Goal: Information Seeking & Learning: Find specific fact

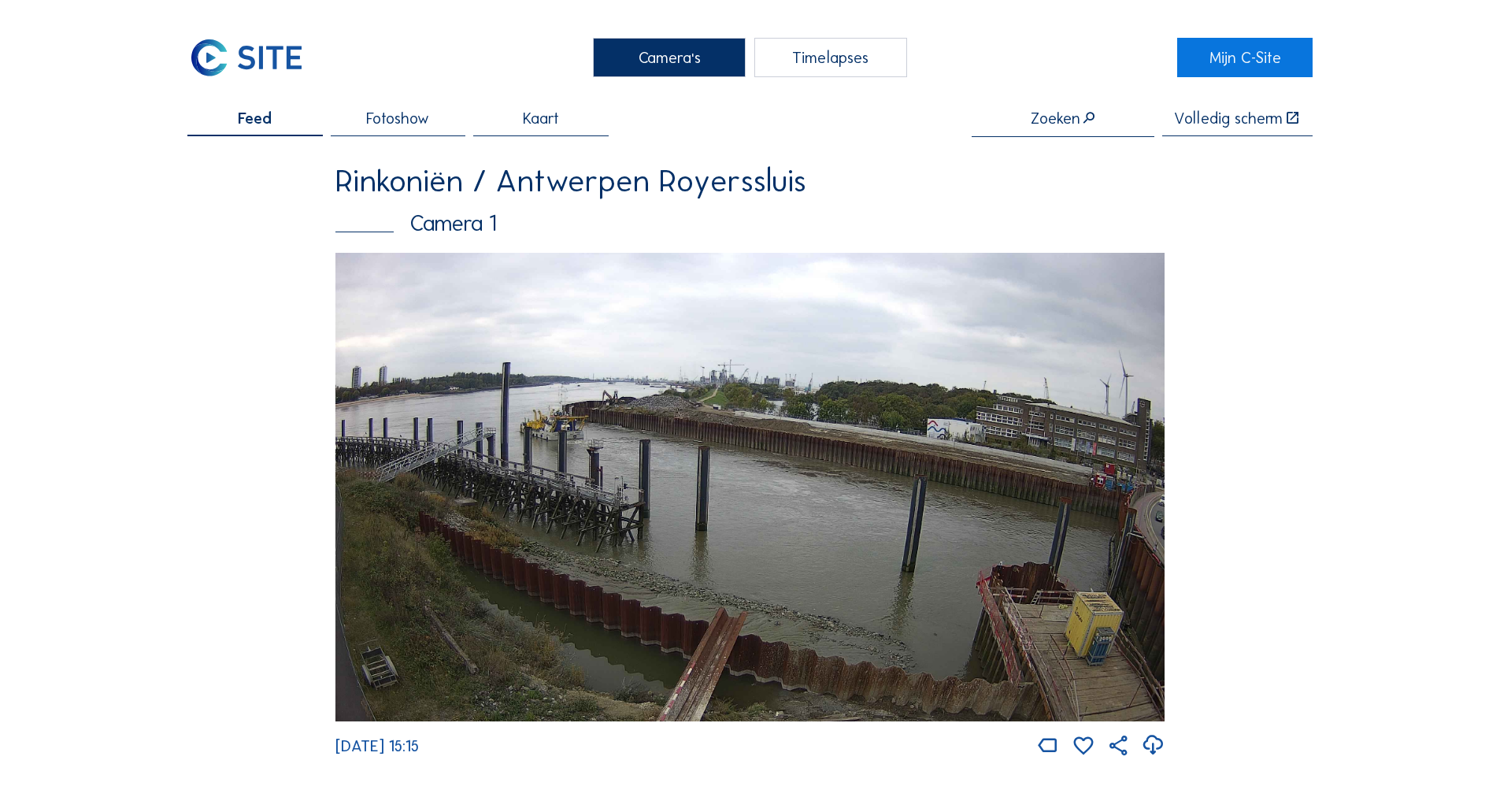
scroll to position [257, 0]
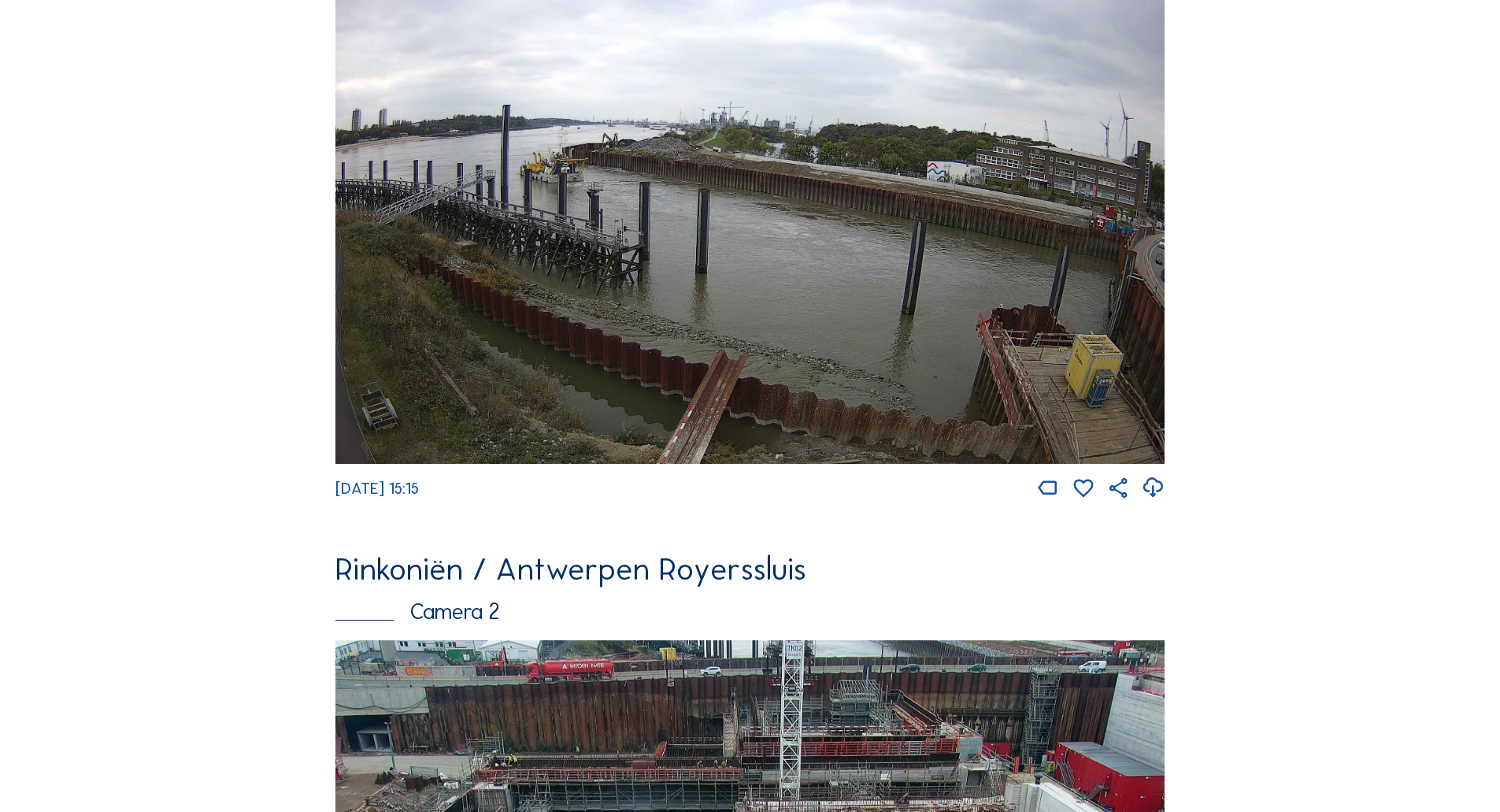
click at [540, 127] on img at bounding box center [750, 230] width 829 height 469
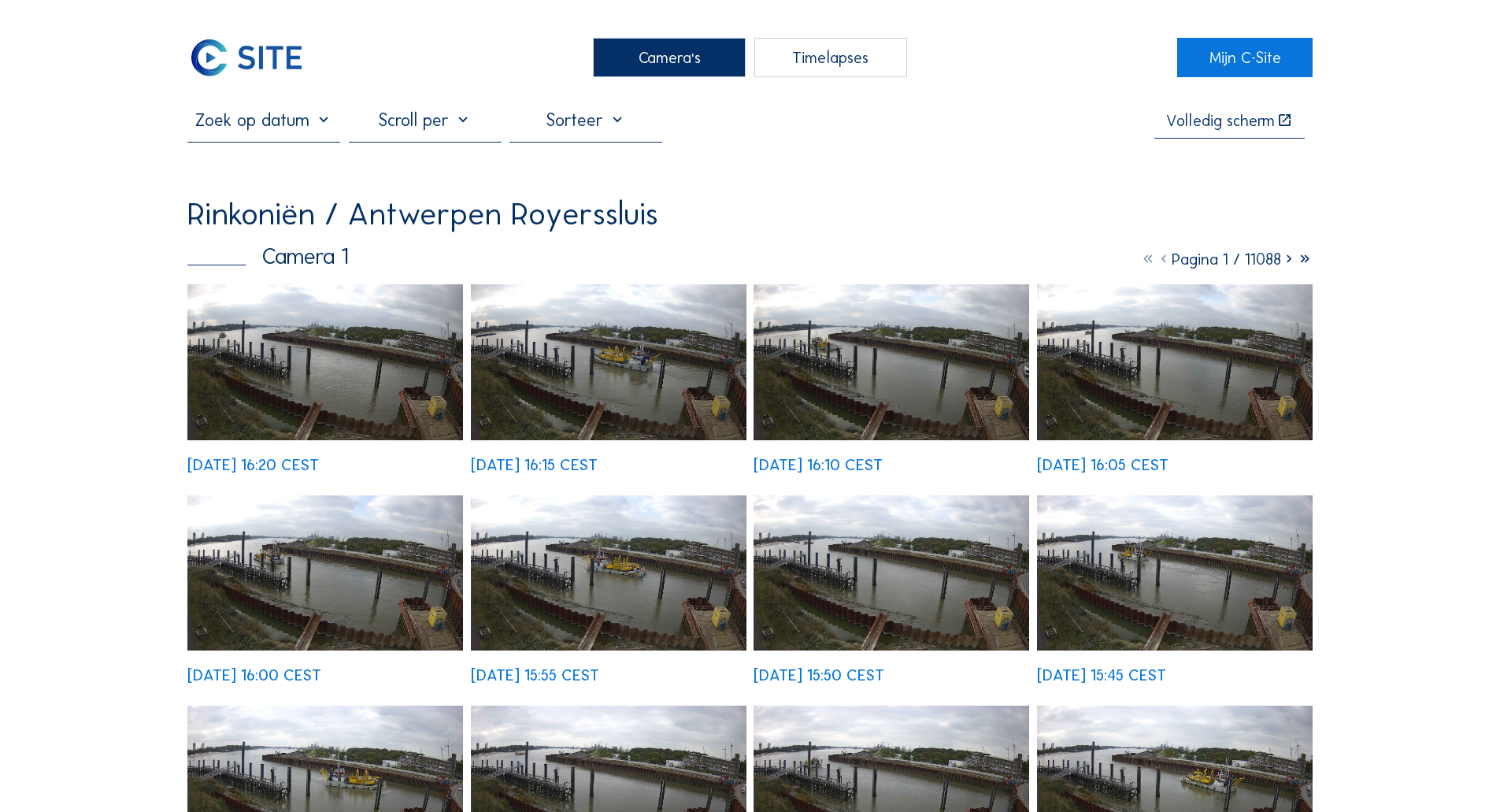
click at [367, 354] on img at bounding box center [325, 362] width 275 height 156
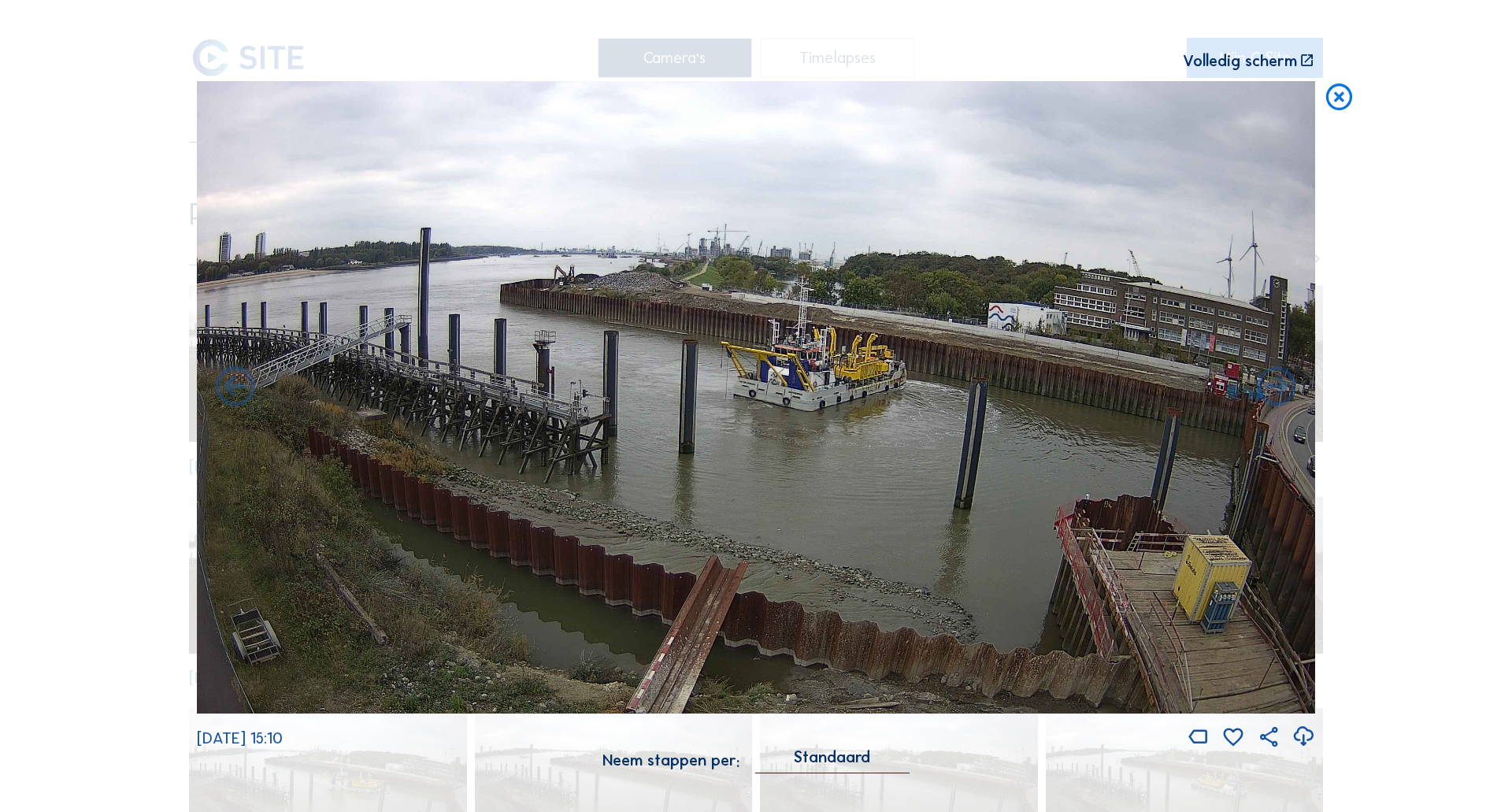
click at [45, 531] on div "Scroll om door de tijd te reizen | Druk op de 'Alt'-knop + scroll om te Zoomen …" at bounding box center [756, 406] width 1512 height 812
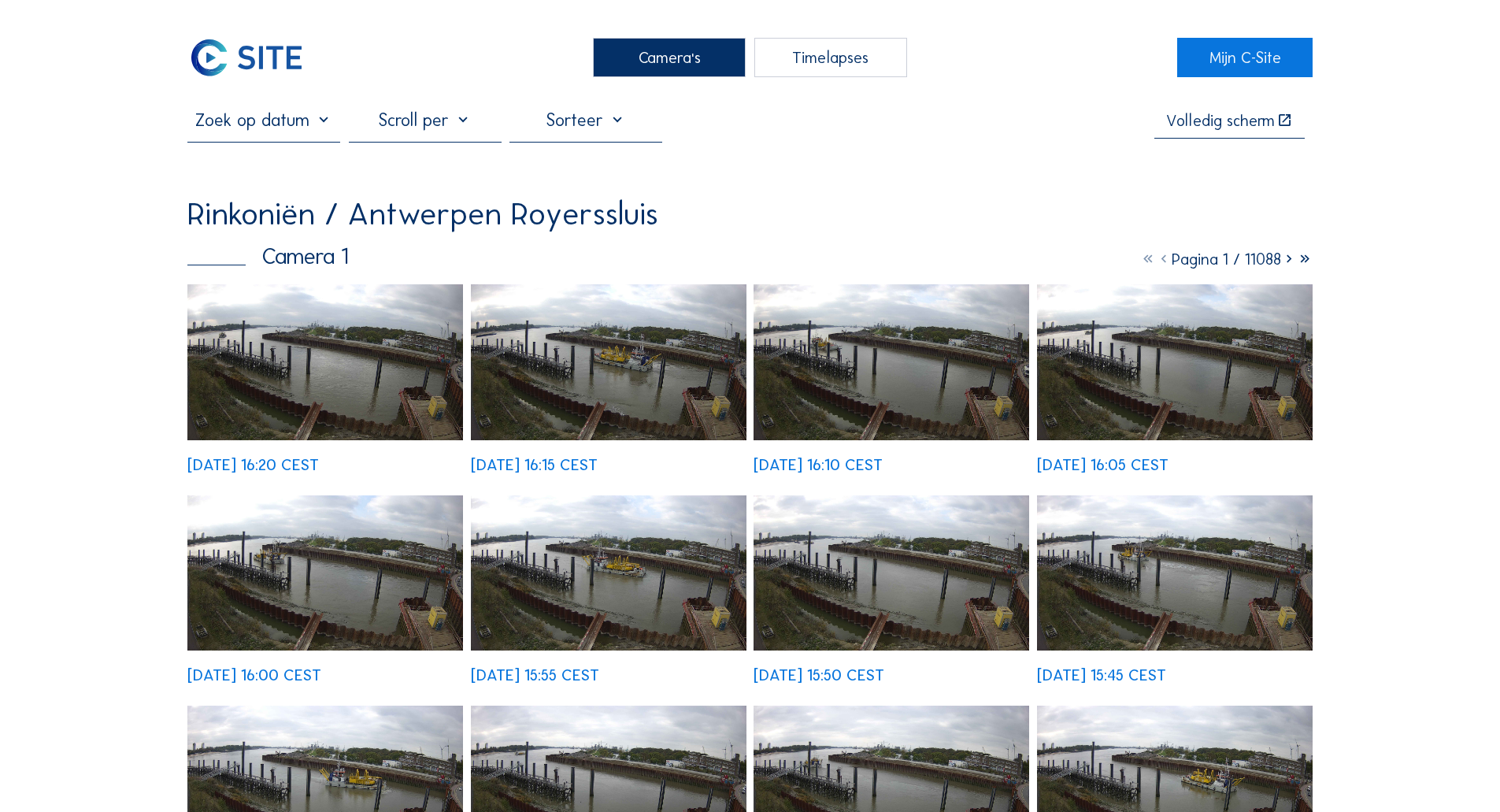
click at [228, 115] on input "text" at bounding box center [263, 120] width 152 height 21
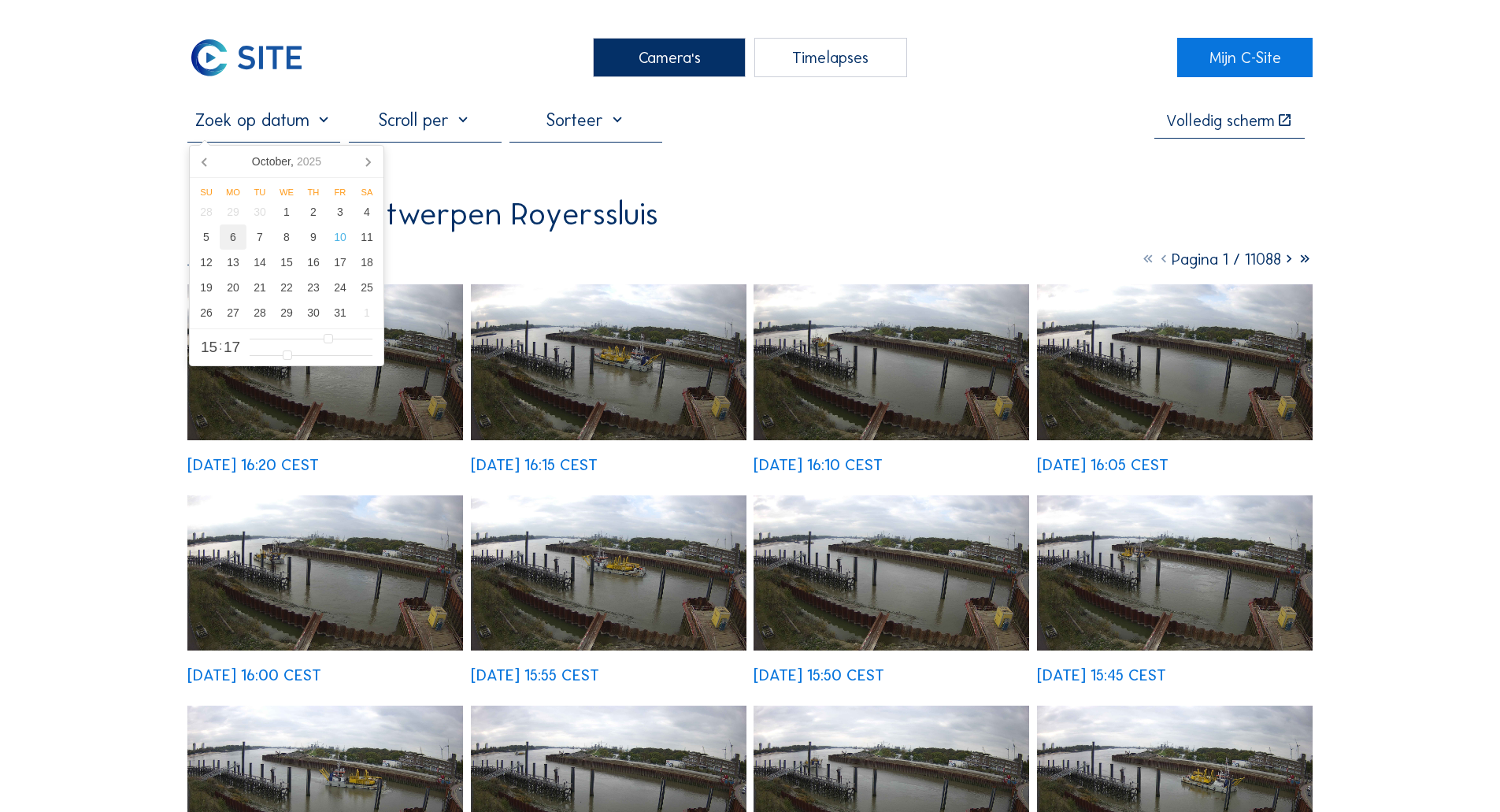
click at [238, 241] on div "6" at bounding box center [233, 237] width 26 height 26
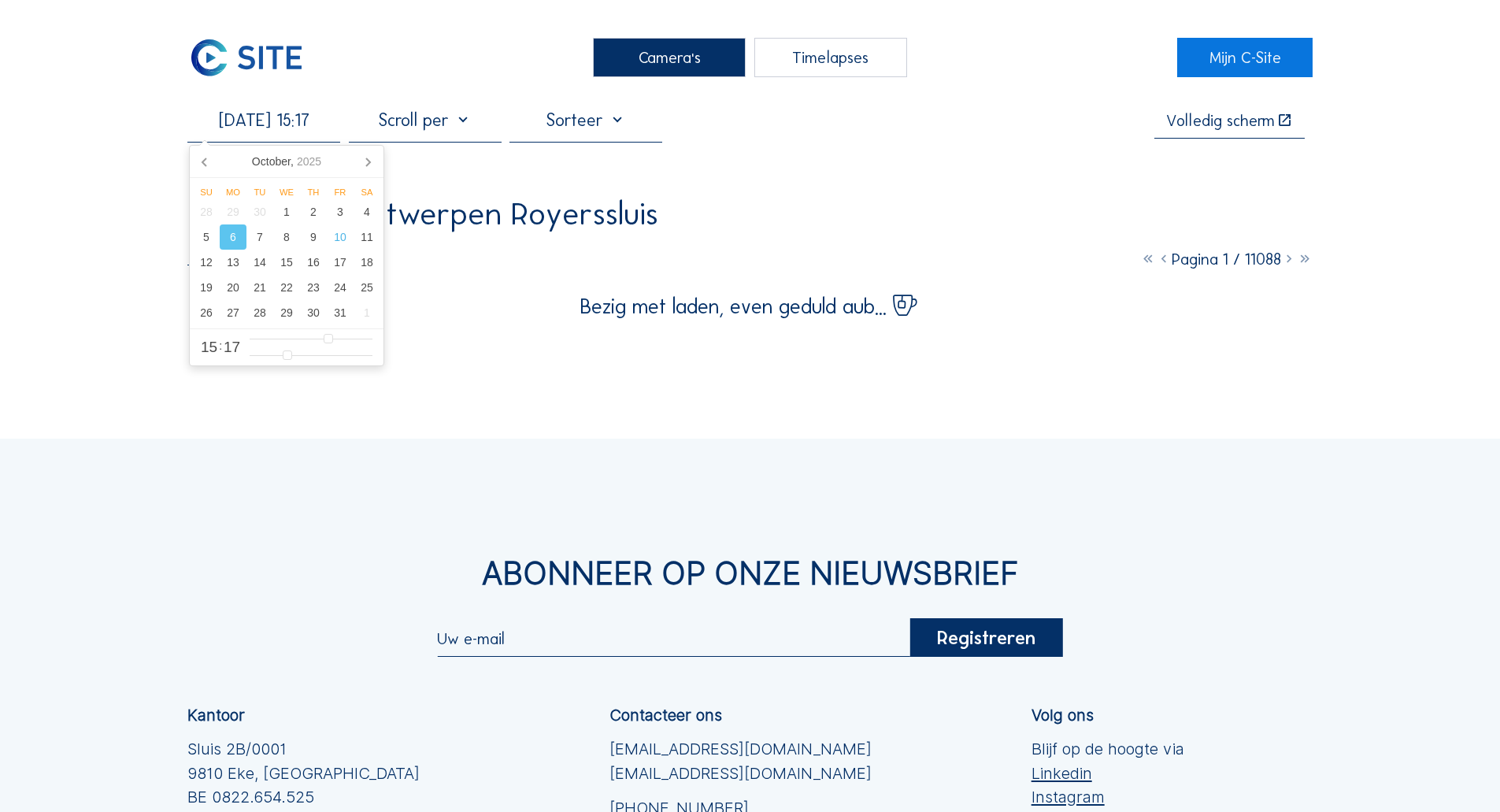
click at [84, 260] on div "Camera's Timelapses Mijn C-Site [DATE] 15:17 Volledig scherm Rinkoniën / Antwer…" at bounding box center [750, 540] width 1500 height 1082
click at [244, 131] on input "[DATE] 15:17" at bounding box center [263, 120] width 152 height 21
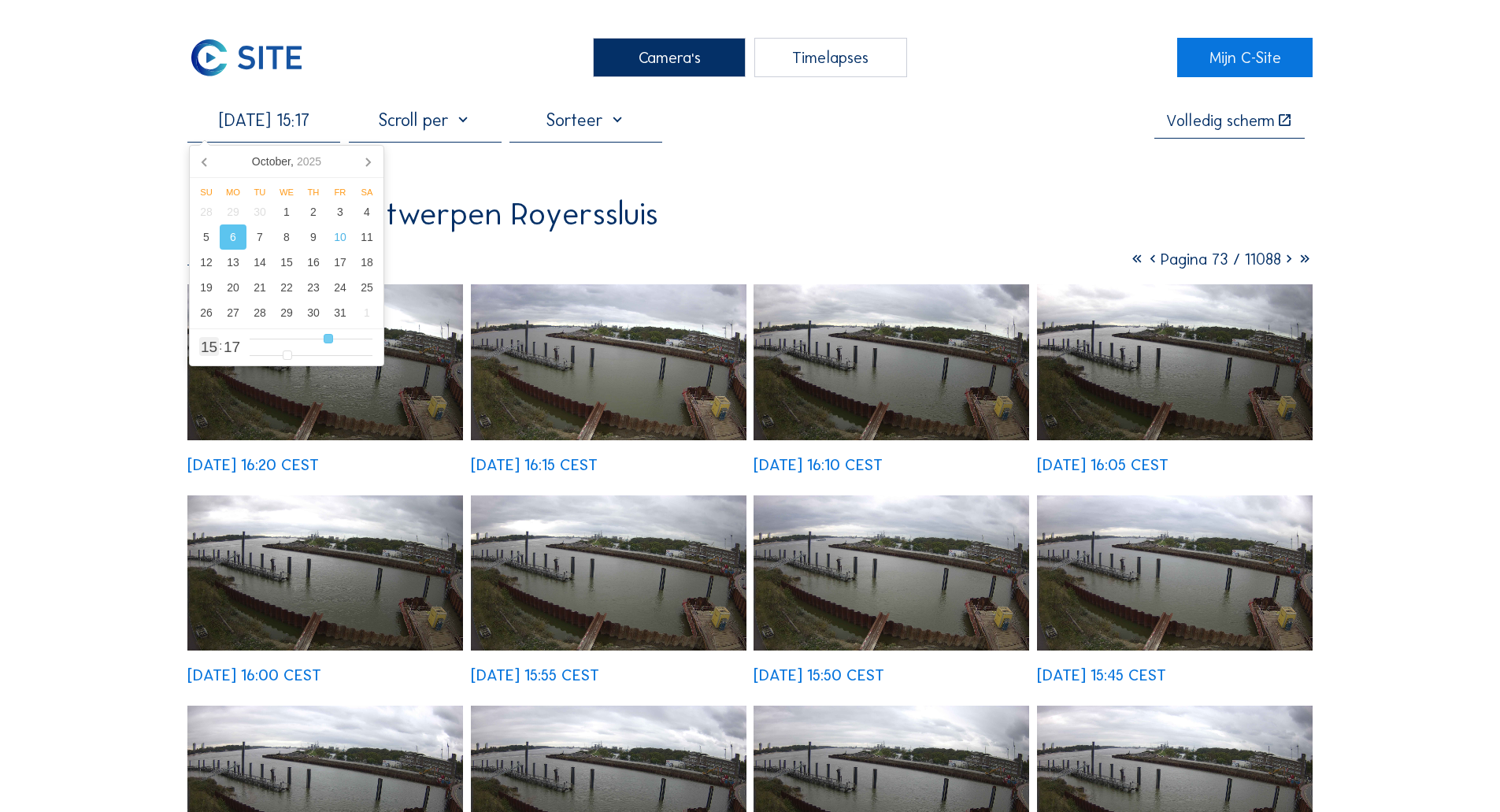
type input "[DATE] 05:17"
type input "5"
type input "[DATE] 06:17"
type input "6"
click at [281, 341] on input "range" at bounding box center [311, 339] width 123 height 13
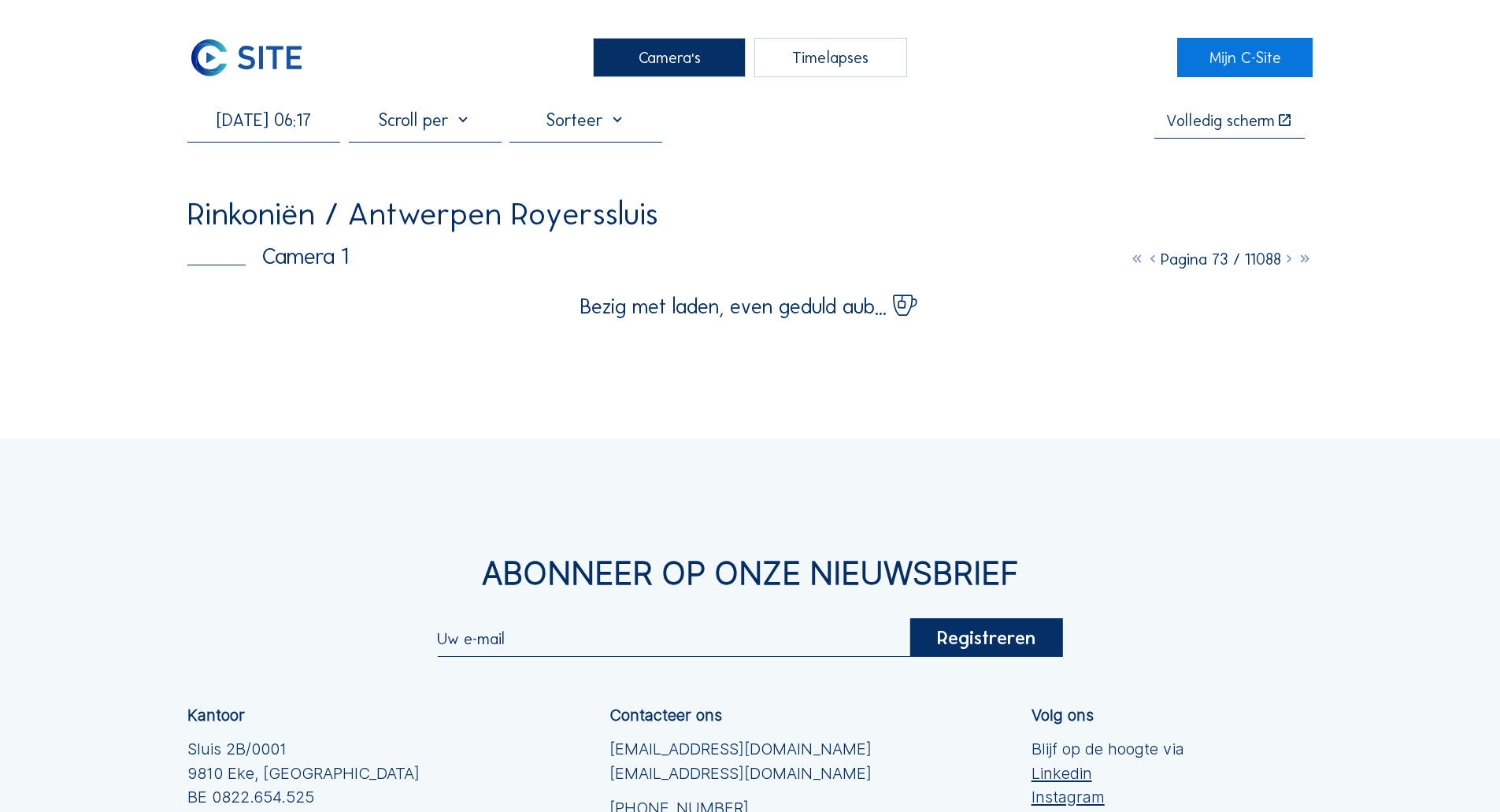
click at [90, 267] on div "Camera's Timelapses Mijn C-Site [DATE] 06:17 Volledig scherm Rinkoniën / Antwer…" at bounding box center [750, 540] width 1500 height 1082
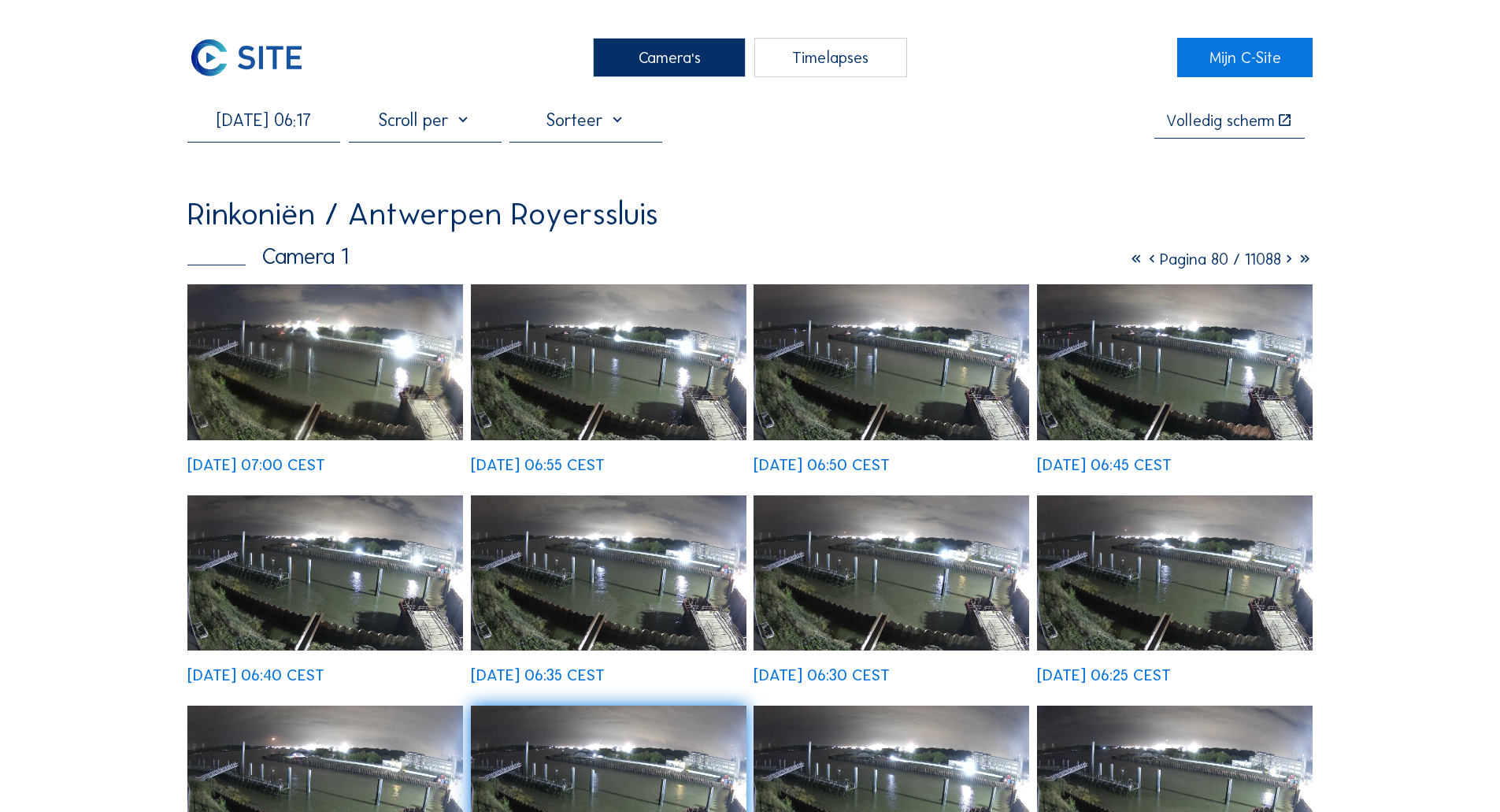
click at [371, 368] on img at bounding box center [325, 362] width 275 height 156
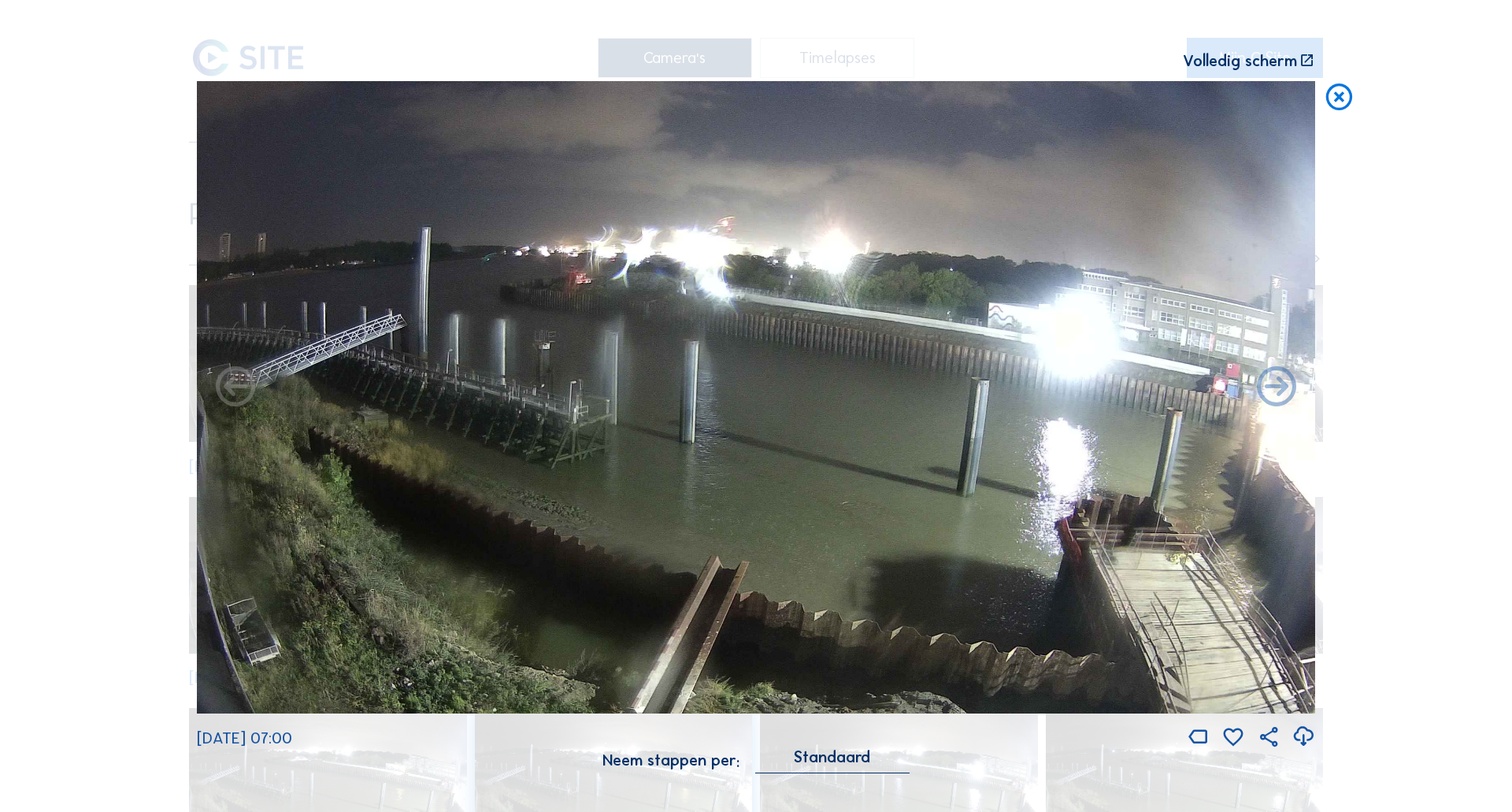
click at [565, 430] on img at bounding box center [756, 397] width 1118 height 632
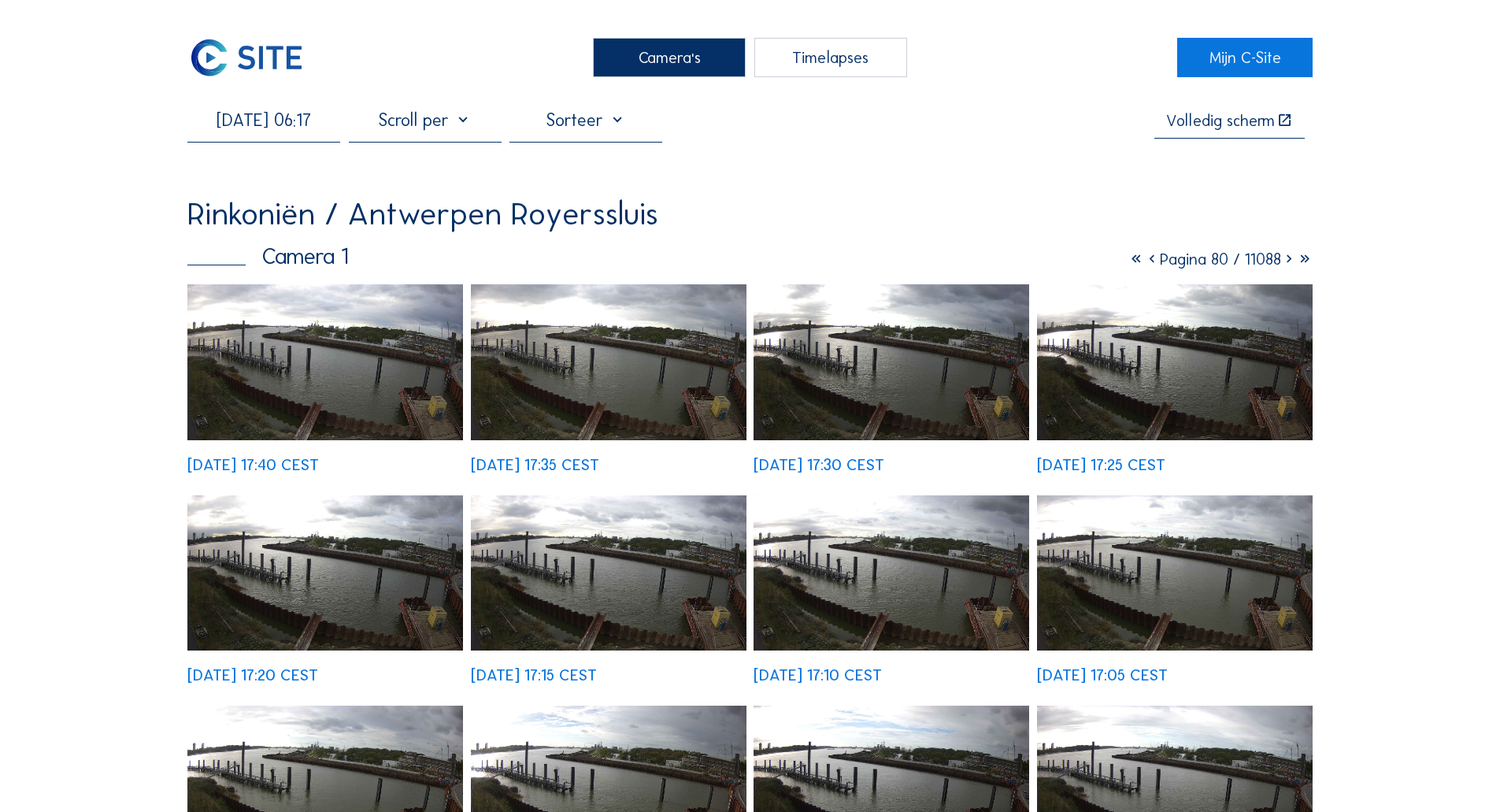
click at [303, 135] on div "[DATE] 06:17" at bounding box center [263, 125] width 152 height 31
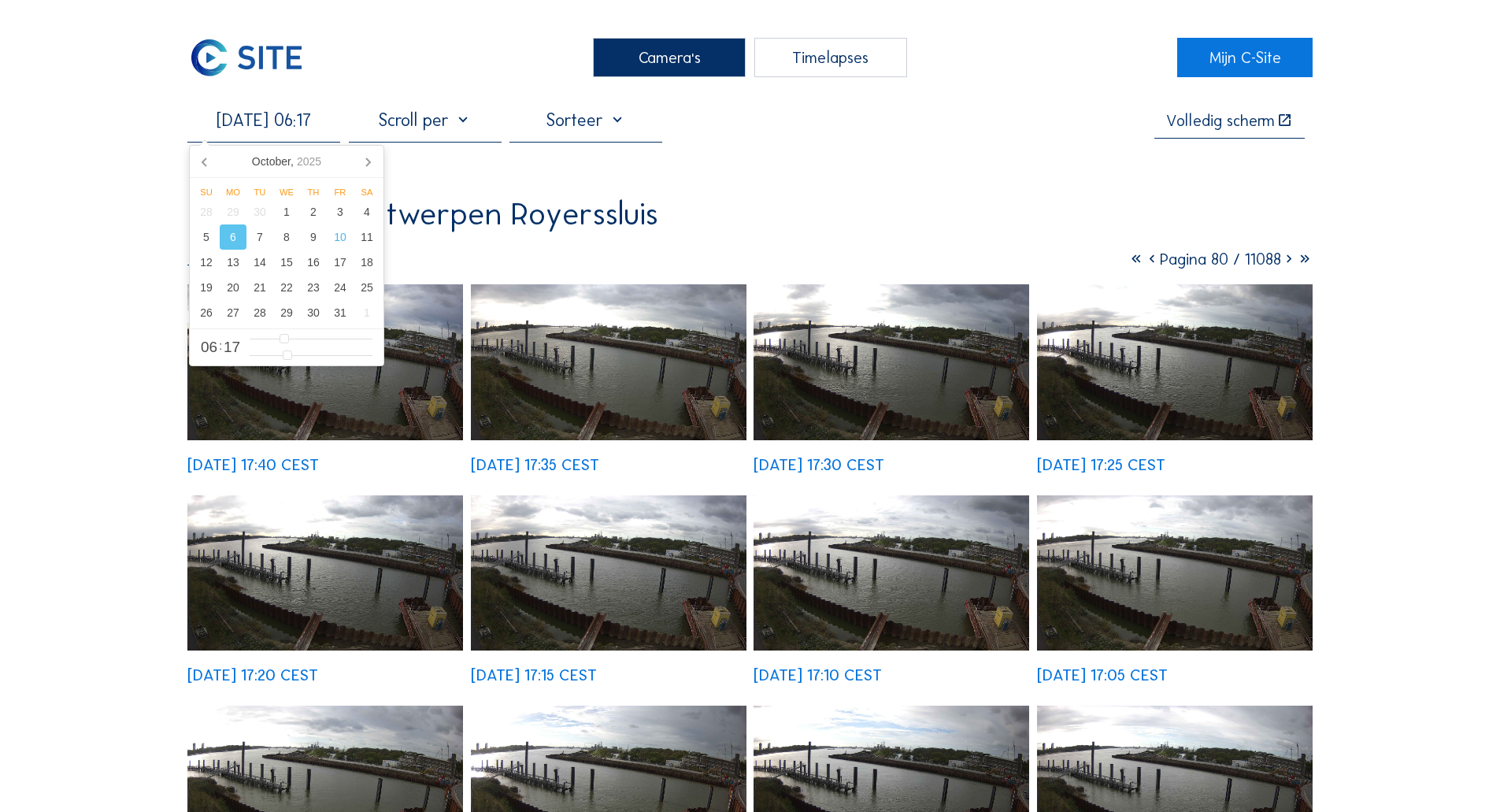
click at [301, 110] on input "[DATE] 06:17" at bounding box center [263, 120] width 152 height 21
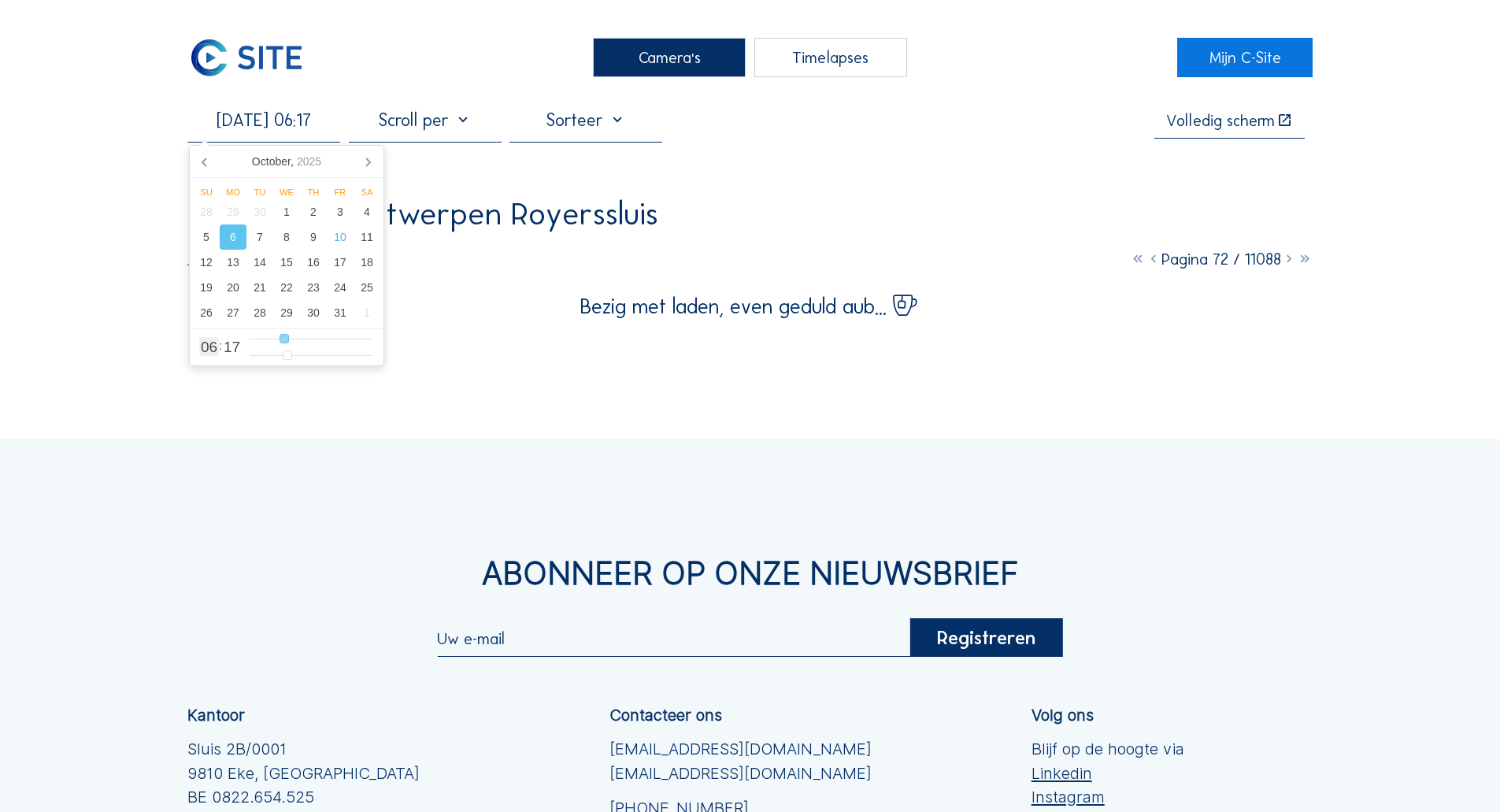
type input "[DATE] 08:17"
type input "8"
click at [294, 340] on input "range" at bounding box center [311, 339] width 123 height 13
click at [263, 238] on div "7" at bounding box center [259, 237] width 26 height 26
type input "[DATE] 08:17"
